Goal: Information Seeking & Learning: Find specific fact

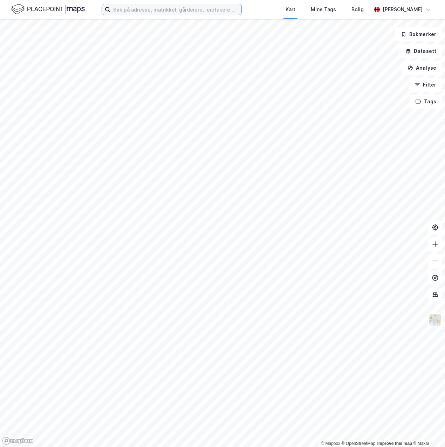
click at [148, 11] on input at bounding box center [175, 9] width 131 height 11
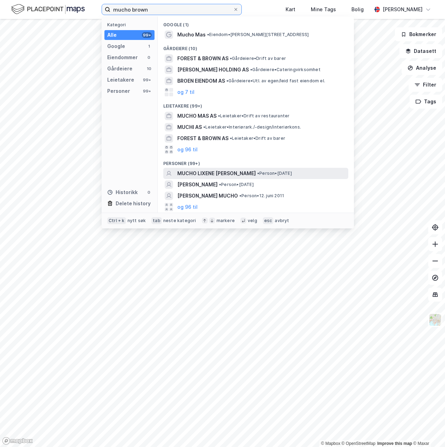
type input "mucho brown"
click at [209, 176] on span "MUCHO LIXENE [PERSON_NAME]" at bounding box center [216, 173] width 78 height 8
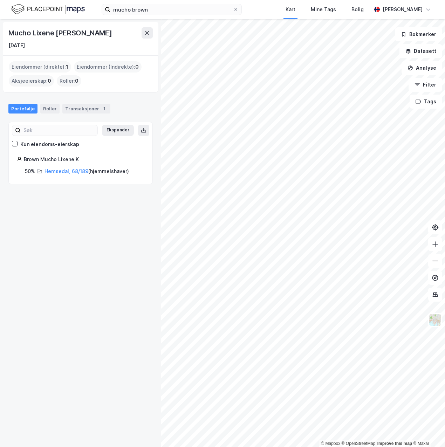
drag, startPoint x: 113, startPoint y: 34, endPoint x: 5, endPoint y: 32, distance: 108.6
click at [5, 32] on div "Mucho Lixene [PERSON_NAME] [DATE]" at bounding box center [81, 39] width 156 height 34
copy div "Mucho Lixene [PERSON_NAME]"
click at [70, 171] on link "Hemsedal, 68/189" at bounding box center [66, 171] width 44 height 6
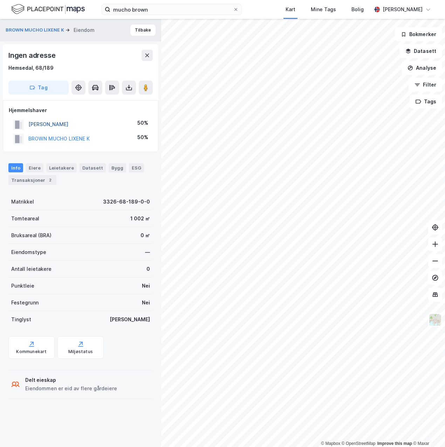
click at [0, 0] on button "[PERSON_NAME]" at bounding box center [0, 0] width 0 height 0
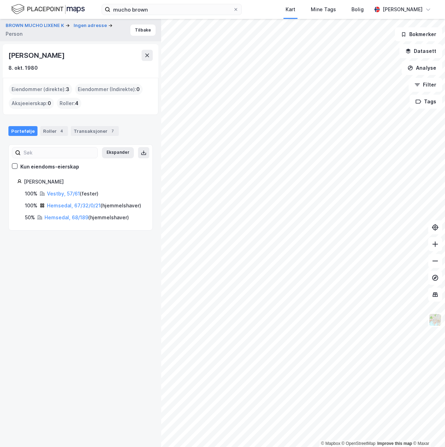
drag, startPoint x: 73, startPoint y: 55, endPoint x: 5, endPoint y: 57, distance: 68.0
click at [5, 57] on div "[PERSON_NAME] [DATE]" at bounding box center [81, 61] width 156 height 34
drag, startPoint x: 5, startPoint y: 57, endPoint x: 26, endPoint y: 58, distance: 21.0
click at [68, 193] on link "Vestby, 57/61" at bounding box center [63, 194] width 33 height 6
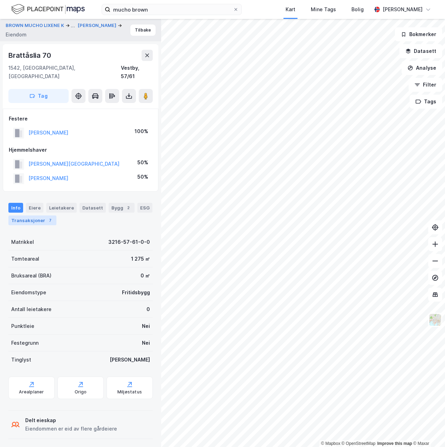
click at [48, 217] on div "7" at bounding box center [50, 220] width 7 height 7
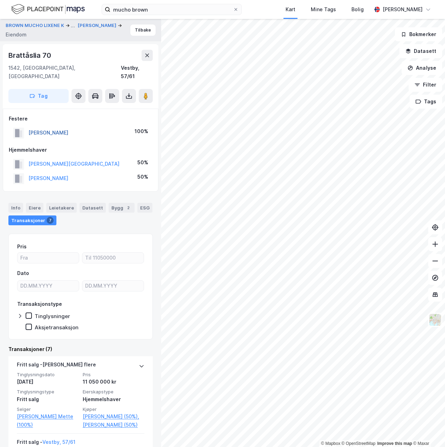
click at [0, 0] on button "[PERSON_NAME]" at bounding box center [0, 0] width 0 height 0
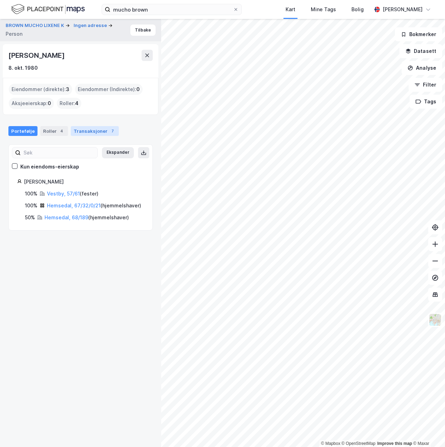
click at [92, 132] on div "Transaksjoner 7" at bounding box center [95, 131] width 48 height 10
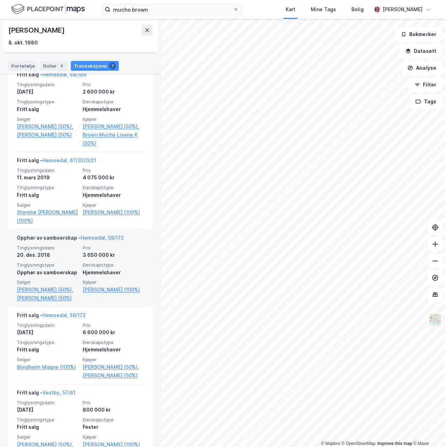
scroll to position [223, 0]
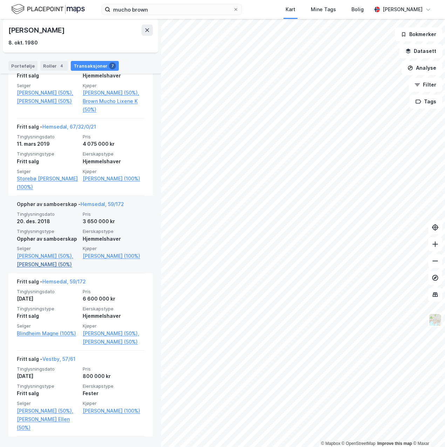
click at [55, 263] on link "[PERSON_NAME] (50%)" at bounding box center [48, 264] width 62 height 8
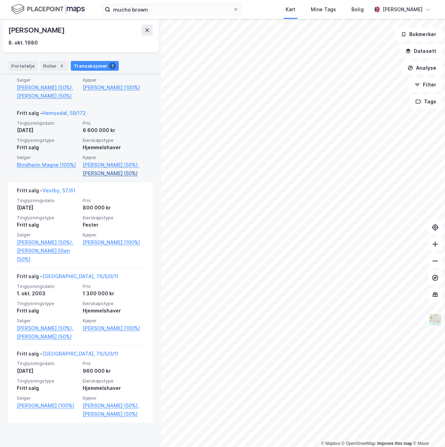
scroll to position [392, 0]
